Goal: Find specific page/section: Find specific page/section

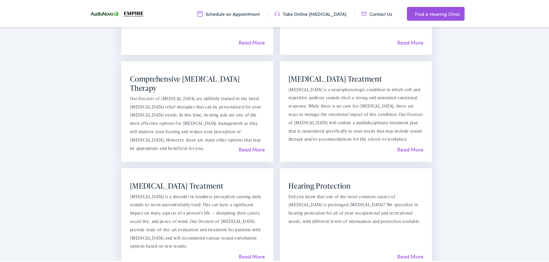
scroll to position [518, 0]
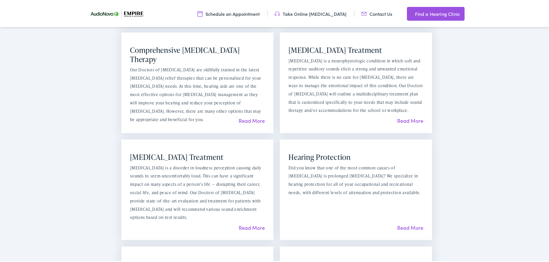
click at [246, 227] on link "Read More" at bounding box center [251, 226] width 26 height 7
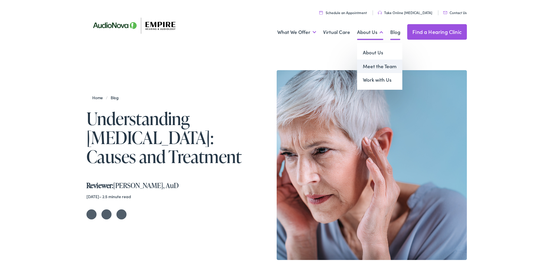
click at [383, 69] on link "Meet the Team" at bounding box center [379, 65] width 45 height 14
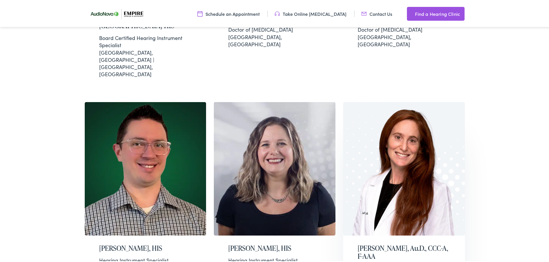
scroll to position [576, 0]
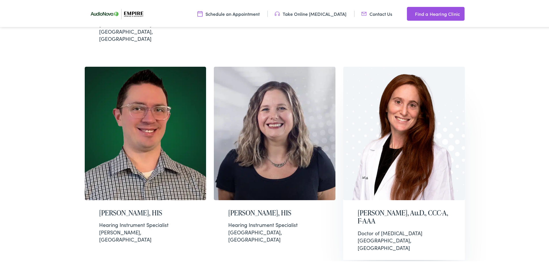
click at [407, 208] on h2 "[PERSON_NAME], Au.D., CCC-A, F-AAA" at bounding box center [403, 216] width 93 height 17
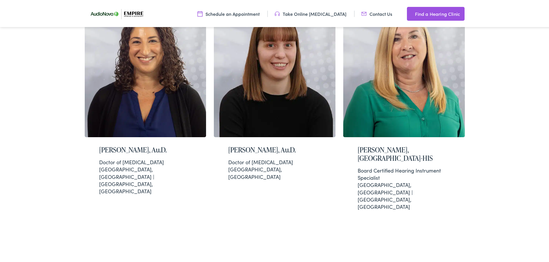
scroll to position [1498, 0]
